Goal: Check status: Check status

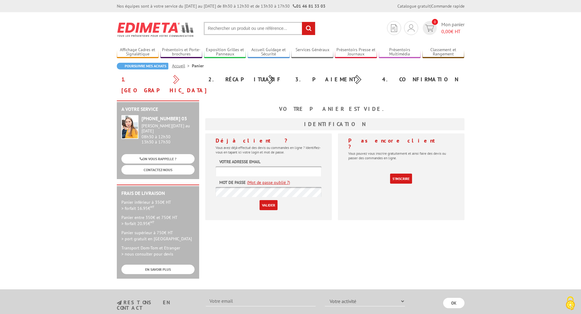
type input "stephanie.ricciardi@insa-lyon.fr"
click at [270, 200] on input "Valider" at bounding box center [268, 205] width 18 height 10
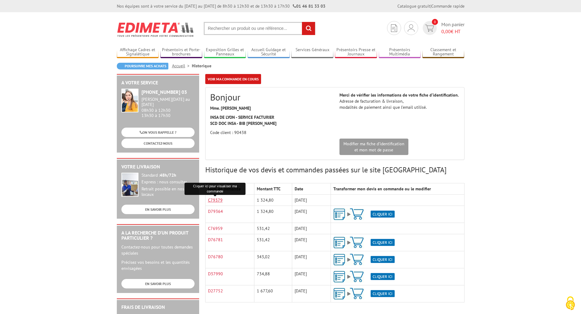
click at [221, 201] on link "C79379" at bounding box center [215, 200] width 15 height 5
click at [251, 80] on link "Voir ma commande en cours" at bounding box center [233, 79] width 56 height 10
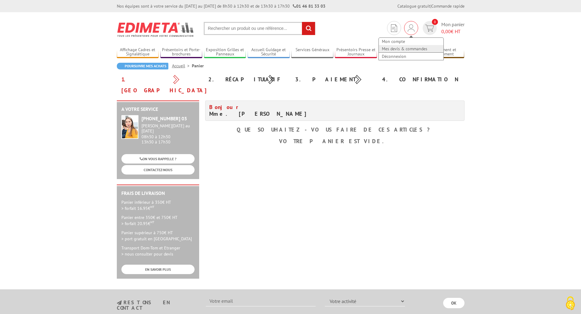
click at [411, 48] on link "Mes devis & commandes" at bounding box center [411, 48] width 65 height 7
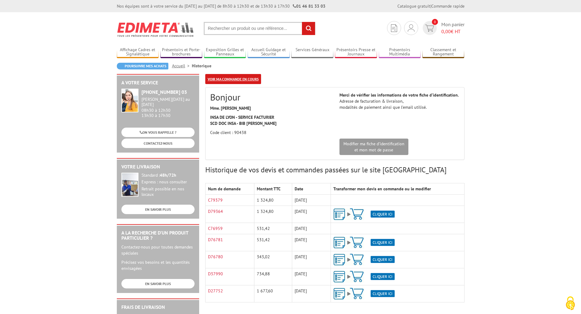
click at [239, 78] on link "Voir ma commande en cours" at bounding box center [233, 79] width 56 height 10
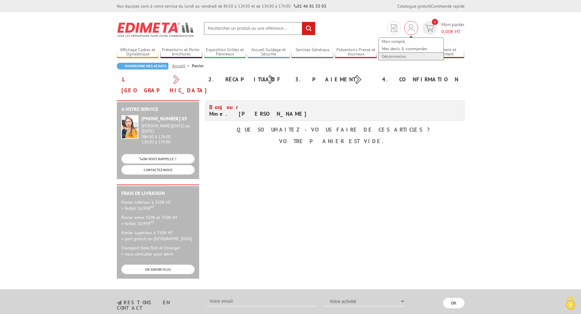
click at [404, 57] on link "Déconnexion" at bounding box center [411, 56] width 65 height 7
